Goal: Task Accomplishment & Management: Manage account settings

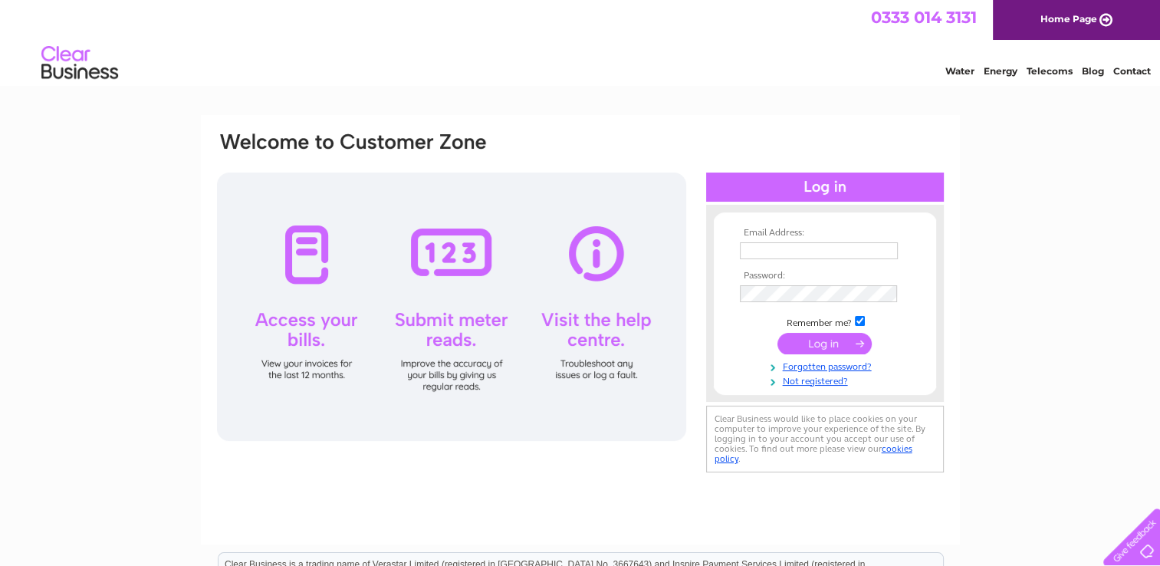
click at [760, 252] on input "text" at bounding box center [819, 250] width 158 height 17
type input "BRIDGENESSMINERSWELFARE@HOTMAIL.COM"
click at [820, 346] on input "submit" at bounding box center [825, 344] width 94 height 21
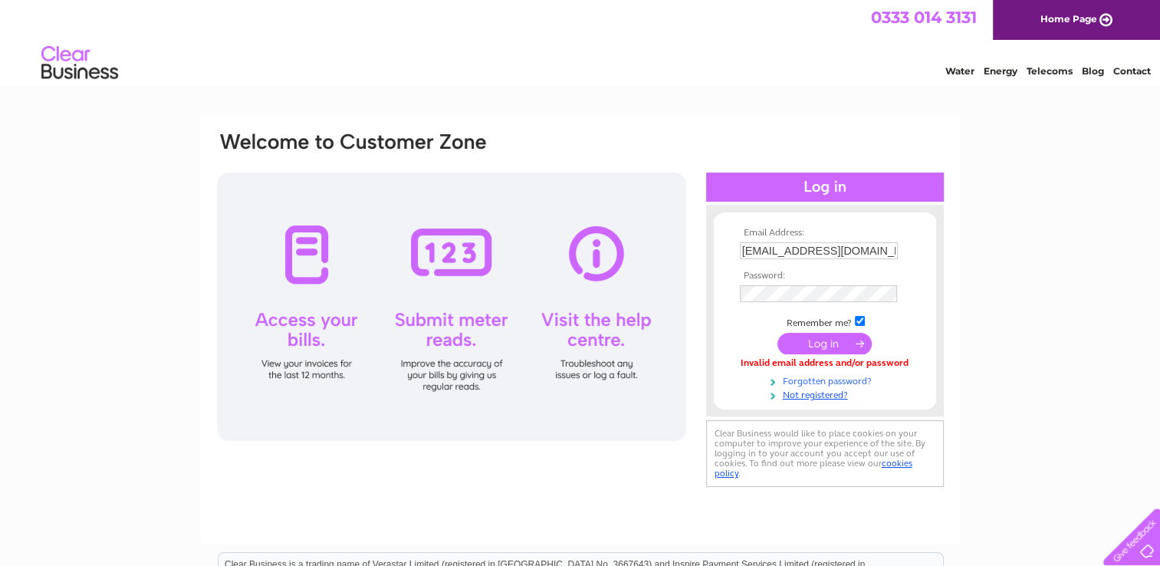
click at [824, 382] on link "Forgotten password?" at bounding box center [827, 380] width 174 height 15
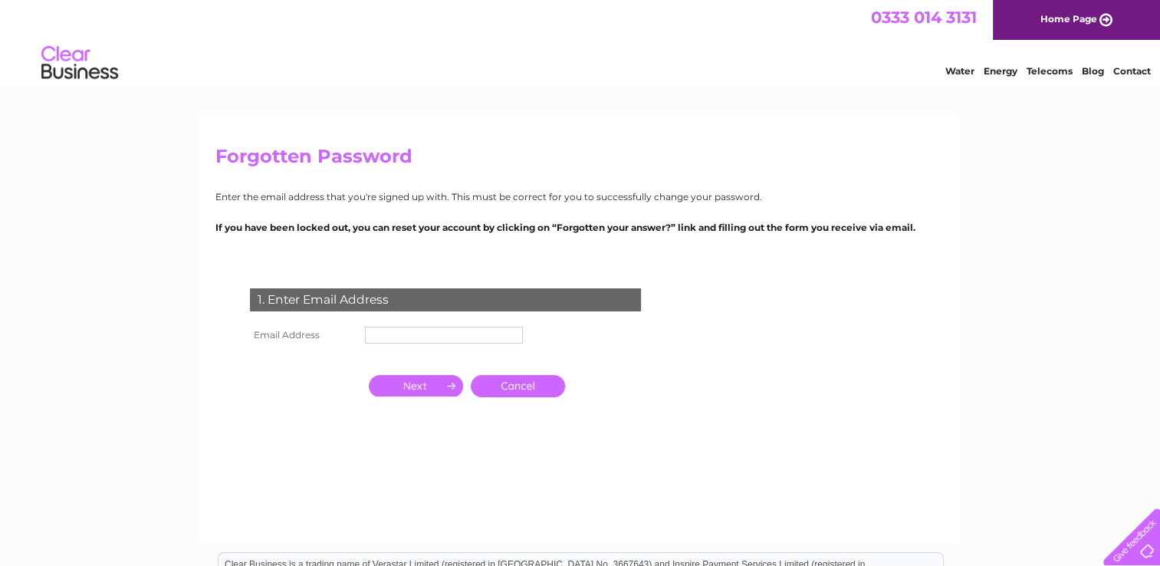
click at [398, 342] on input "text" at bounding box center [444, 335] width 158 height 17
type input "bridgenessminerswelfare@hotmail.com"
click at [426, 387] on input "button" at bounding box center [416, 387] width 94 height 21
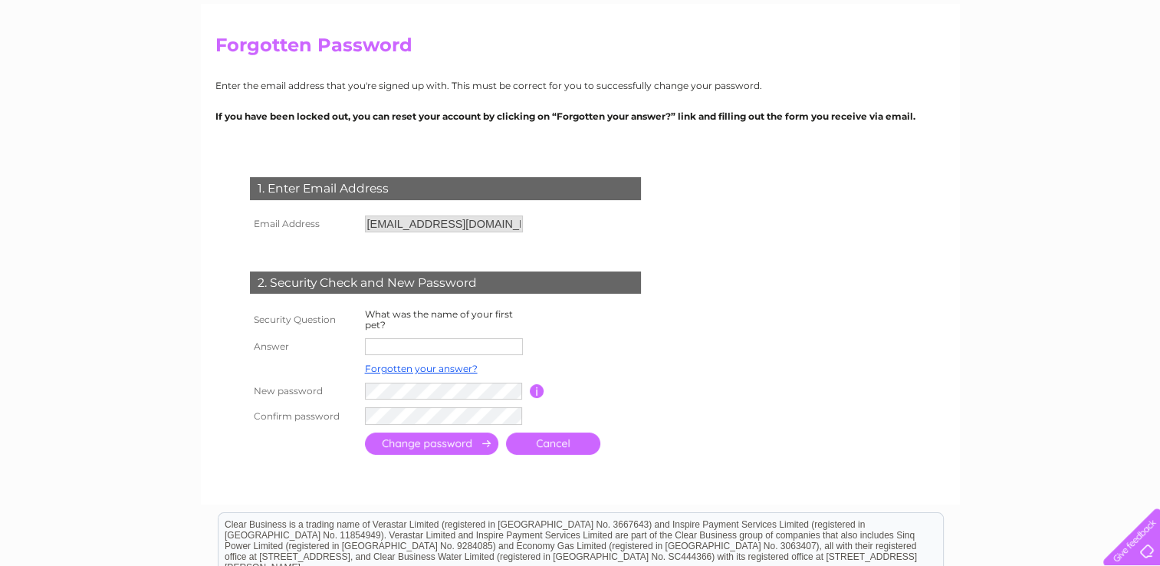
scroll to position [153, 0]
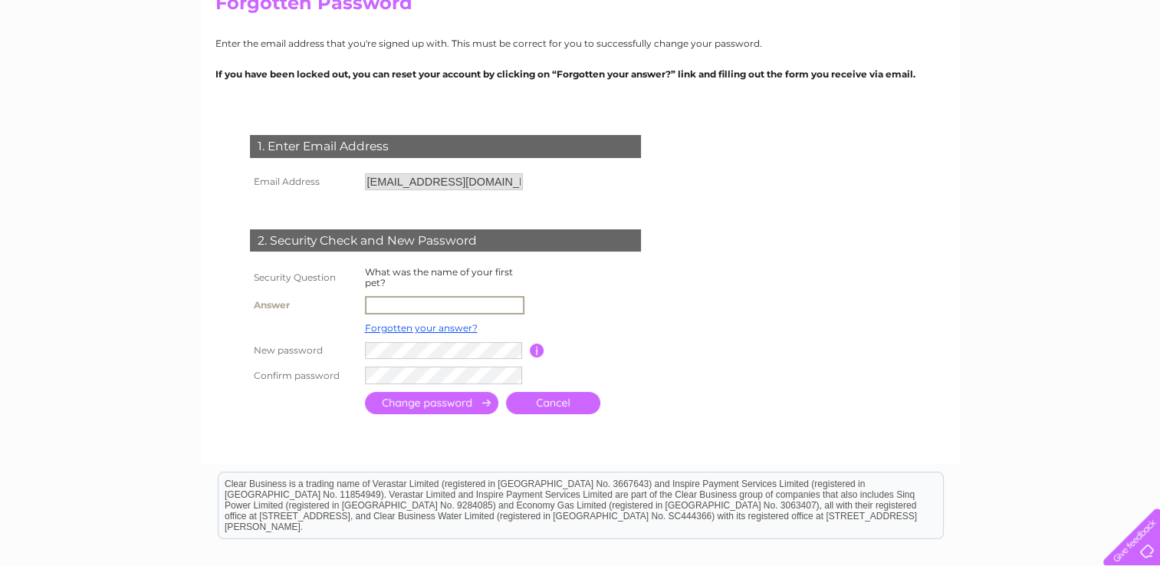
click at [381, 306] on input "text" at bounding box center [445, 305] width 160 height 18
type input "[PERSON_NAME]"
click at [458, 406] on input "submit" at bounding box center [431, 402] width 133 height 22
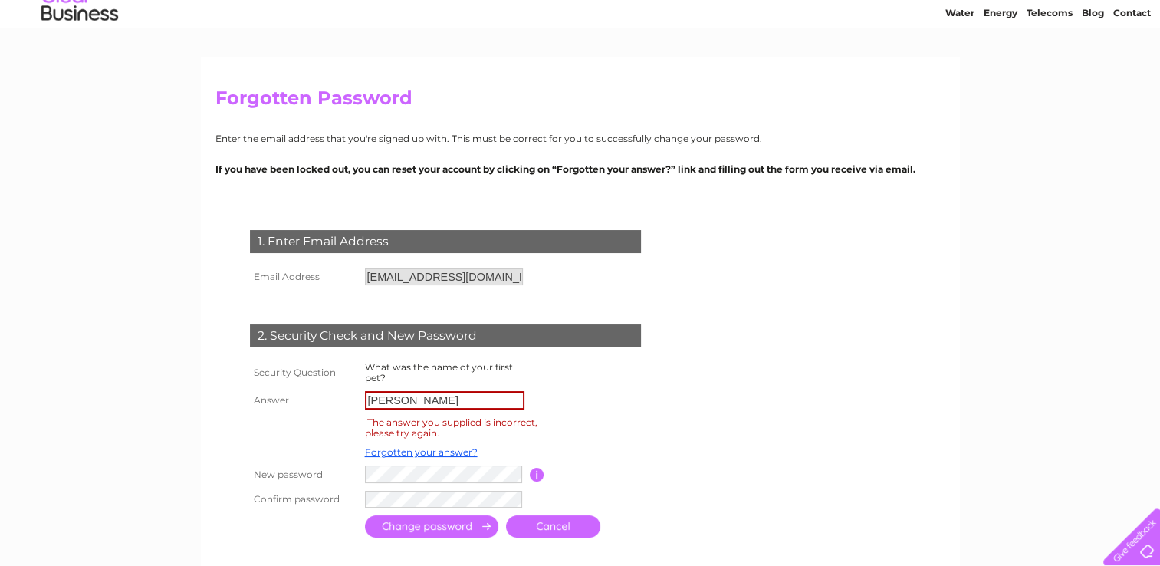
scroll to position [153, 0]
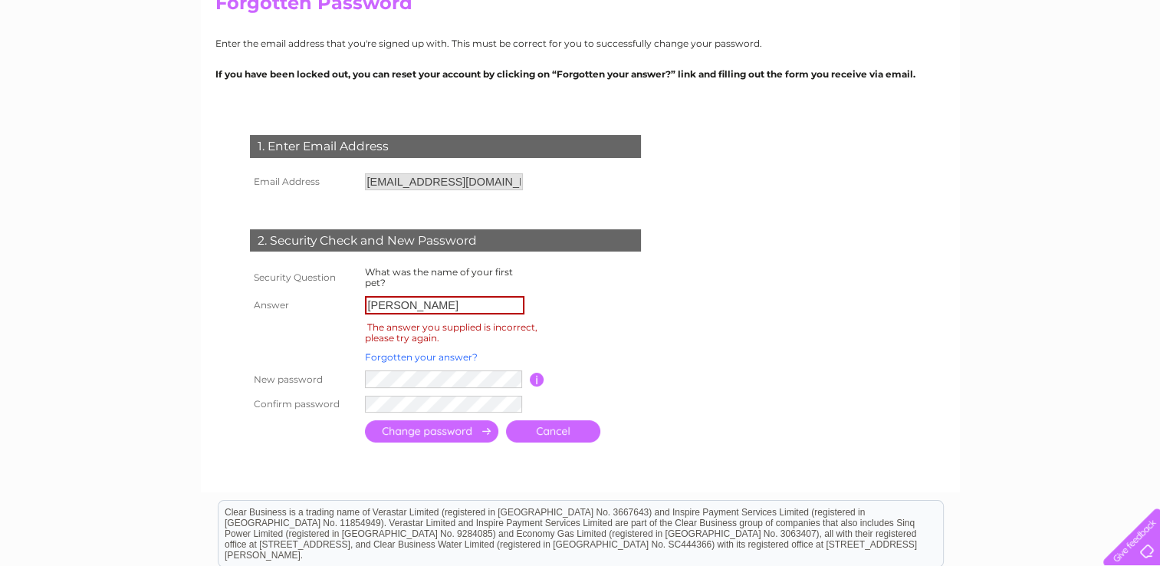
click at [403, 360] on link "Forgotten your answer?" at bounding box center [421, 357] width 113 height 12
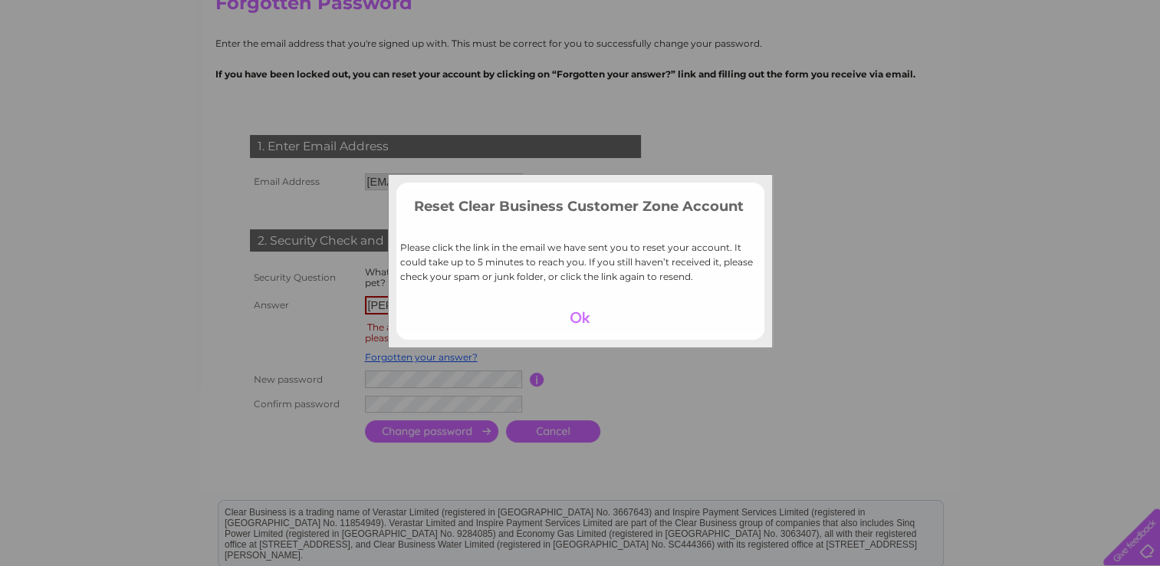
click at [583, 322] on div at bounding box center [580, 317] width 94 height 21
